Goal: Information Seeking & Learning: Learn about a topic

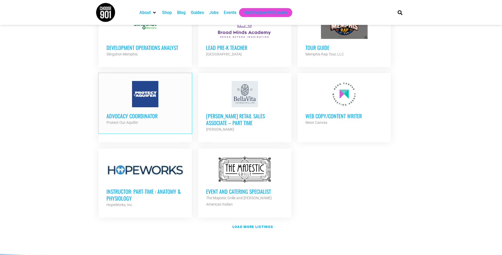
scroll to position [590, 0]
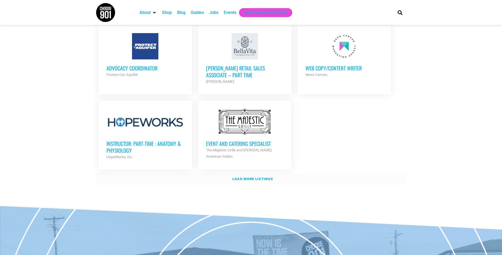
click at [253, 177] on strong "Load more listings" at bounding box center [252, 179] width 41 height 4
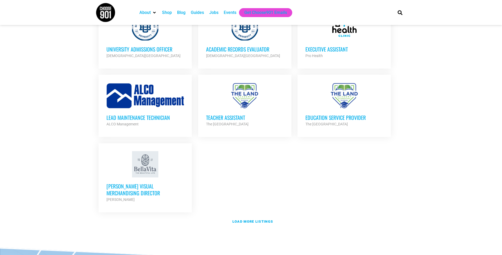
scroll to position [1070, 0]
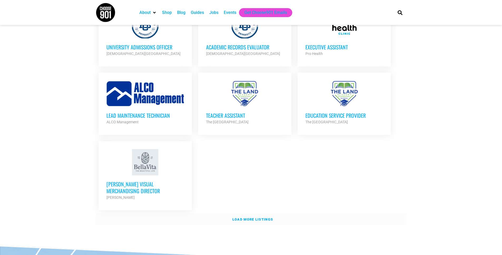
click at [253, 214] on link "Load more listings" at bounding box center [251, 220] width 311 height 12
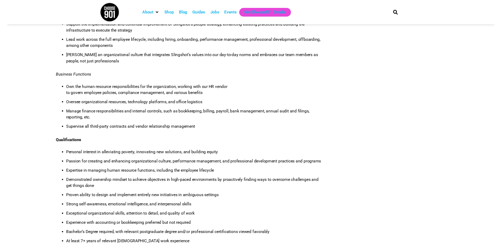
scroll to position [194, 0]
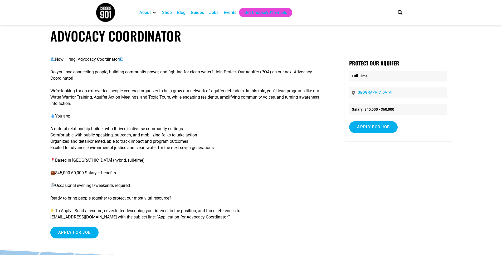
scroll to position [4, 0]
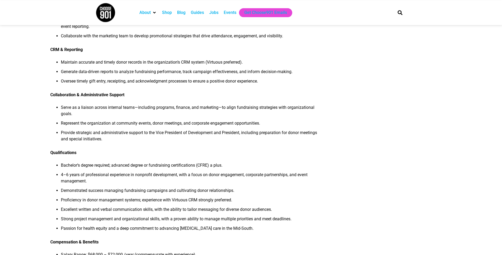
scroll to position [417, 0]
